Goal: Task Accomplishment & Management: Use online tool/utility

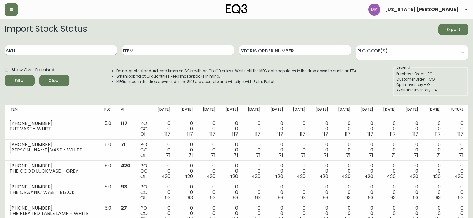
click at [96, 48] on input "SKU" at bounding box center [61, 50] width 112 height 10
paste input "3070-404-4-B"
type input "3070-404-4-B"
click at [5, 75] on button "Filter" at bounding box center [20, 80] width 30 height 11
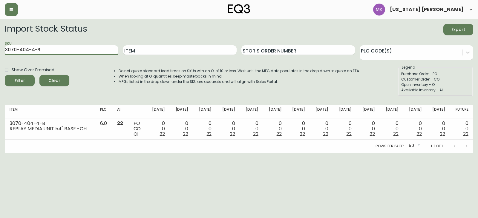
drag, startPoint x: 62, startPoint y: 48, endPoint x: -104, endPoint y: 41, distance: 166.4
click at [0, 41] on html "[US_STATE] [PERSON_NAME] Import Stock Status Export SKU 3070-404-4-B Item Stori…" at bounding box center [239, 76] width 478 height 153
type input "replay"
click at [5, 75] on button "Filter" at bounding box center [20, 80] width 30 height 11
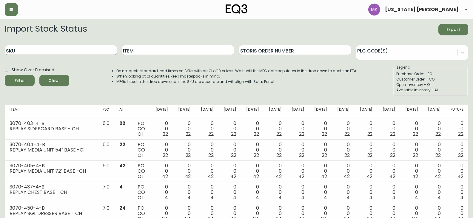
drag, startPoint x: 109, startPoint y: 54, endPoint x: 97, endPoint y: 54, distance: 11.7
click at [97, 54] on div "SKU Item Storis Order Number PLC Code(s)" at bounding box center [237, 50] width 464 height 19
click at [5, 75] on button "Filter" at bounding box center [20, 80] width 30 height 11
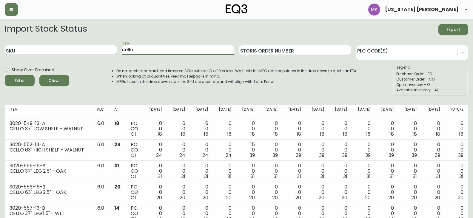
drag, startPoint x: 141, startPoint y: 49, endPoint x: 84, endPoint y: 54, distance: 56.6
click at [84, 54] on div "SKU Item cello Storis Order Number PLC Code(s)" at bounding box center [237, 50] width 464 height 19
click at [5, 75] on button "Filter" at bounding box center [20, 80] width 30 height 11
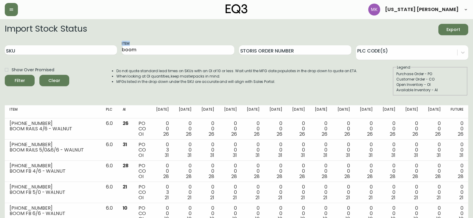
drag, startPoint x: 108, startPoint y: 56, endPoint x: 94, endPoint y: 56, distance: 14.3
click at [94, 56] on div "SKU Item boom Storis Order Number PLC Code(s)" at bounding box center [237, 50] width 464 height 19
drag, startPoint x: 151, startPoint y: 52, endPoint x: 95, endPoint y: 46, distance: 56.1
click at [98, 45] on div "SKU Item boom Storis Order Number PLC Code(s)" at bounding box center [237, 50] width 464 height 19
click at [5, 75] on button "Filter" at bounding box center [20, 80] width 30 height 11
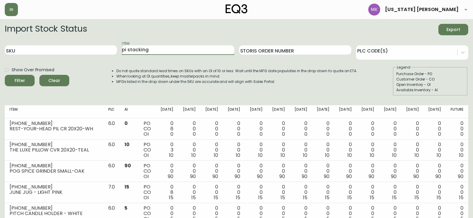
type input "pi stacking"
click at [5, 75] on button "Filter" at bounding box center [20, 80] width 30 height 11
